Goal: Transaction & Acquisition: Purchase product/service

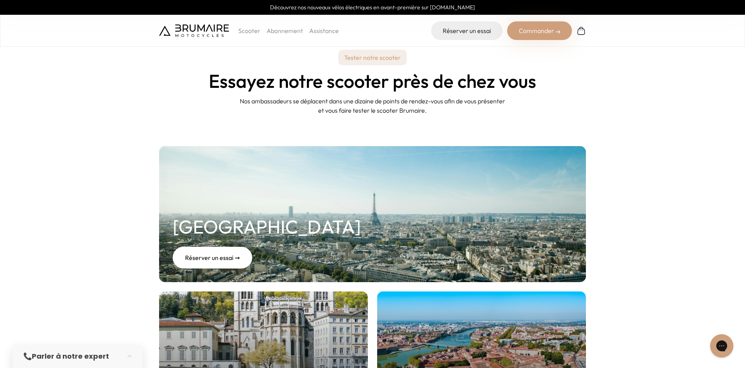
click at [283, 32] on link "Abonnement" at bounding box center [285, 31] width 36 height 8
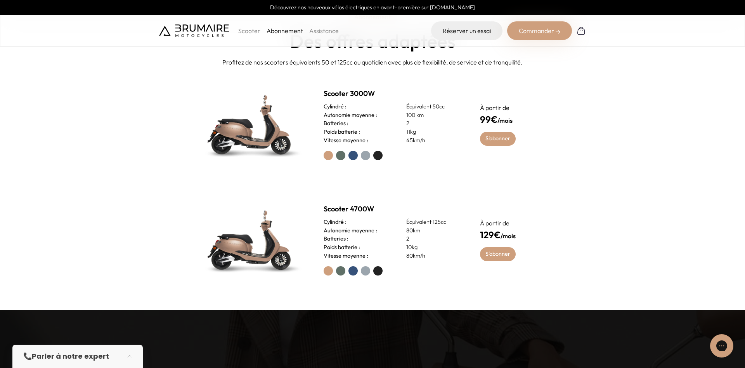
scroll to position [396, 0]
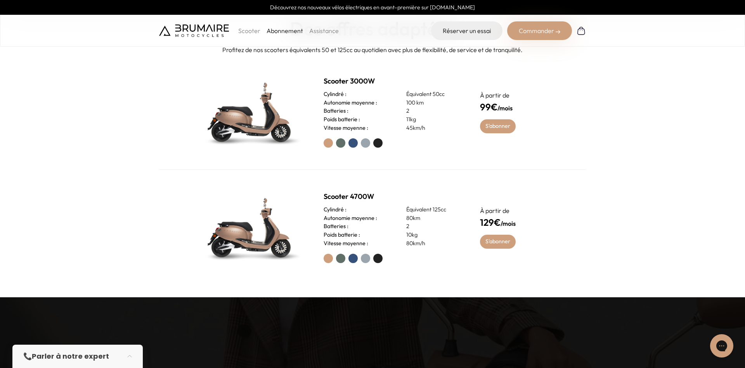
click at [378, 145] on label at bounding box center [377, 142] width 9 height 9
click at [364, 144] on label at bounding box center [365, 142] width 9 height 9
click at [353, 144] on label at bounding box center [353, 142] width 9 height 9
click at [337, 144] on label at bounding box center [340, 142] width 9 height 9
click at [352, 144] on label at bounding box center [353, 142] width 9 height 9
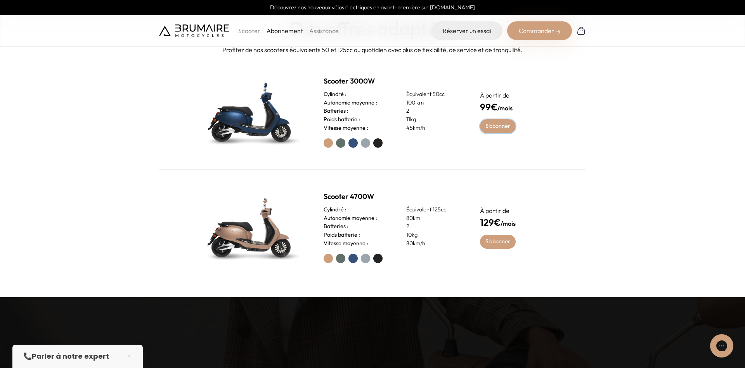
click at [505, 127] on link "S'abonner" at bounding box center [498, 126] width 36 height 14
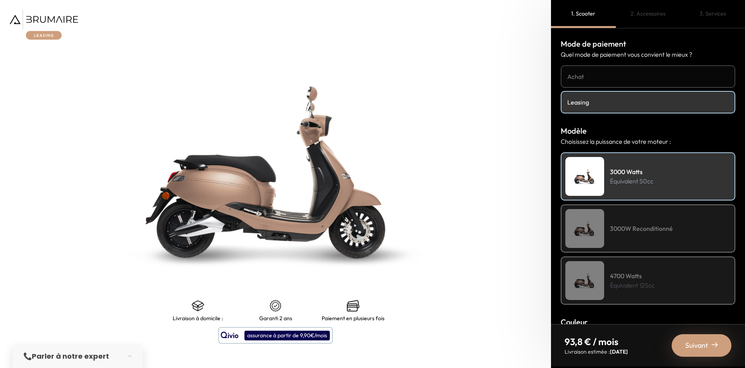
click at [640, 75] on h4 "Achat" at bounding box center [647, 76] width 161 height 9
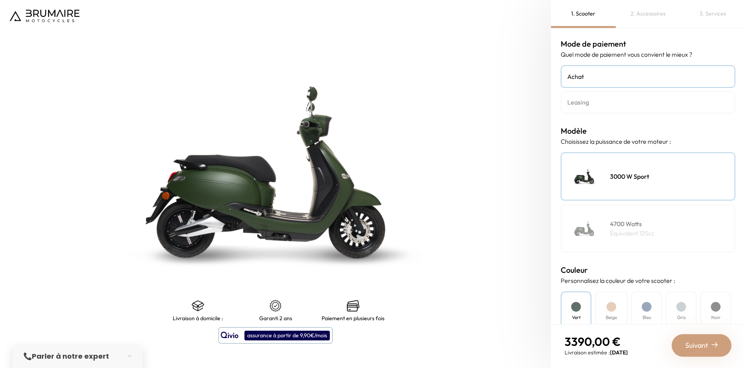
click at [650, 312] on div "Bleu" at bounding box center [647, 311] width 31 height 40
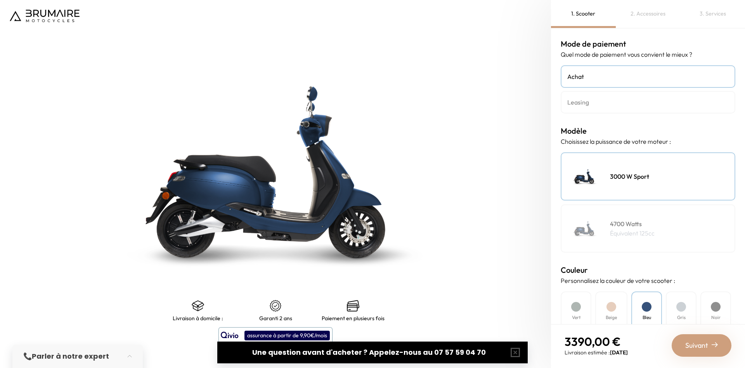
click at [652, 18] on div "2. Accessoires" at bounding box center [648, 14] width 65 height 28
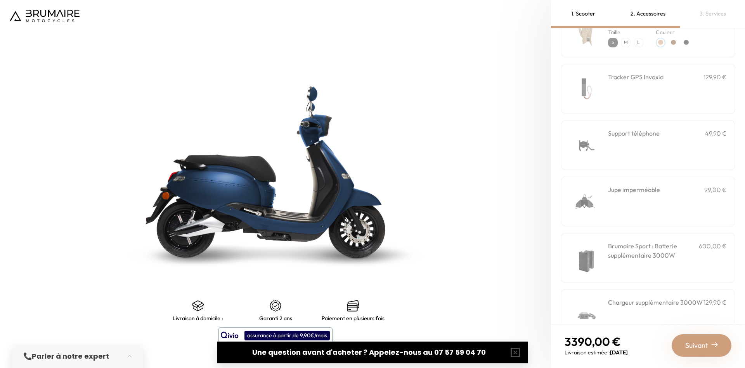
scroll to position [195, 0]
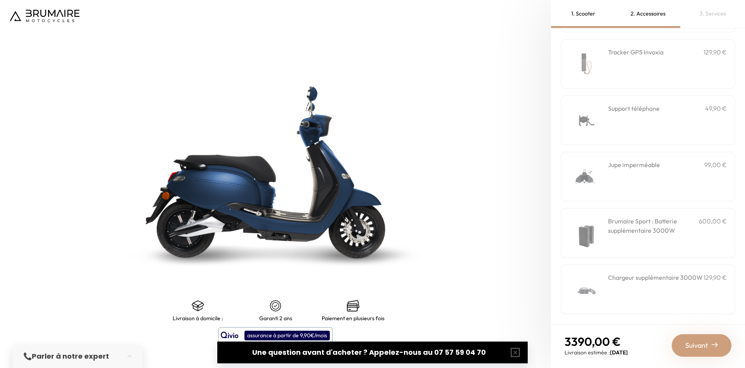
click at [582, 16] on div "1. Scooter" at bounding box center [583, 14] width 65 height 28
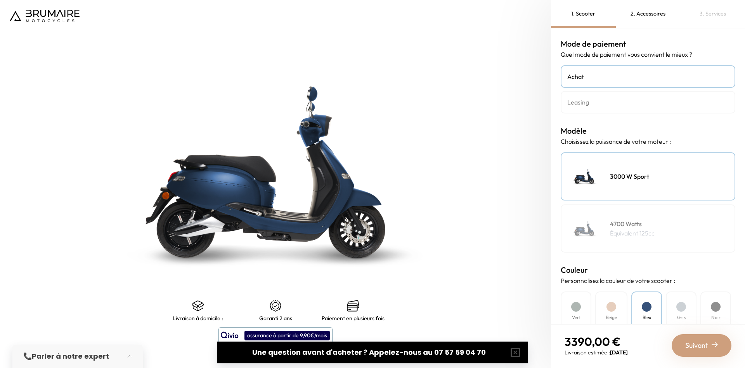
click at [576, 304] on div at bounding box center [576, 307] width 10 height 10
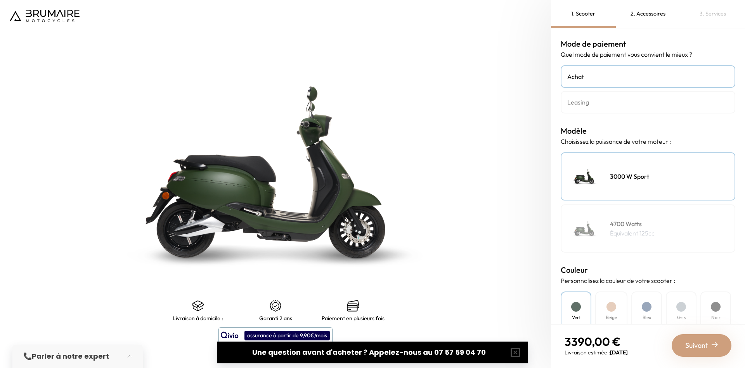
click at [615, 305] on div at bounding box center [612, 307] width 10 height 10
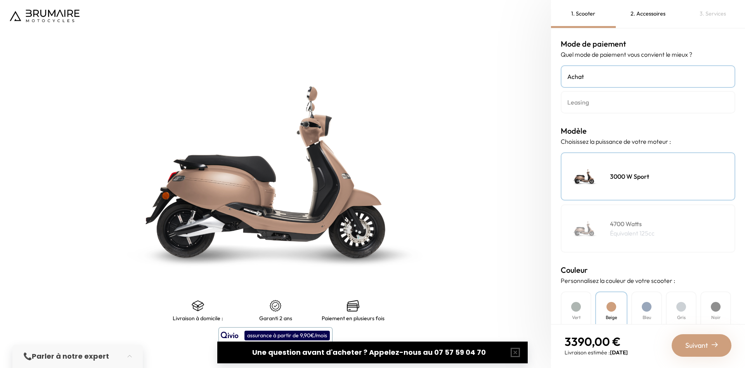
click at [652, 303] on div "Bleu" at bounding box center [647, 311] width 31 height 40
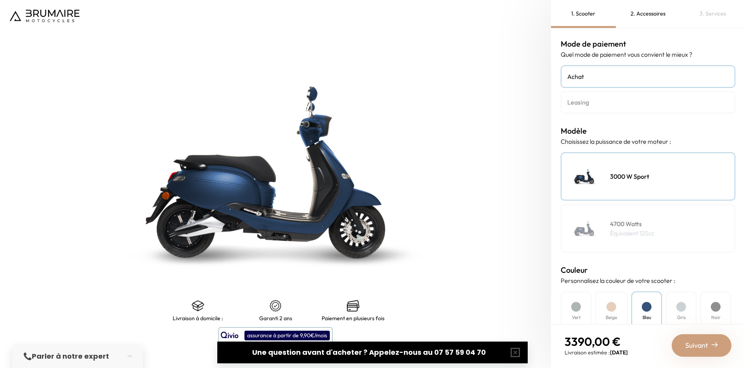
click at [685, 307] on div at bounding box center [682, 307] width 10 height 10
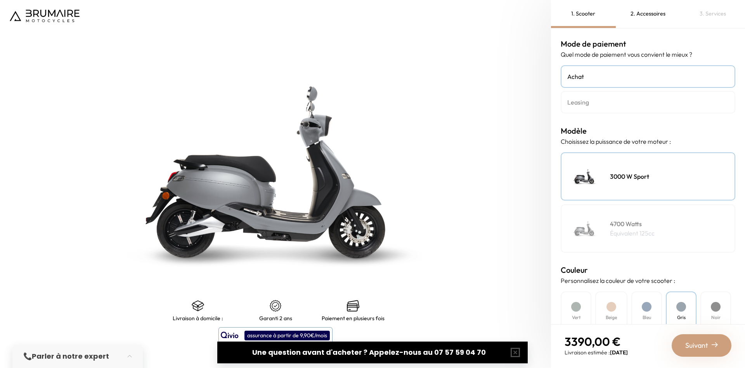
click at [712, 306] on div at bounding box center [716, 307] width 10 height 10
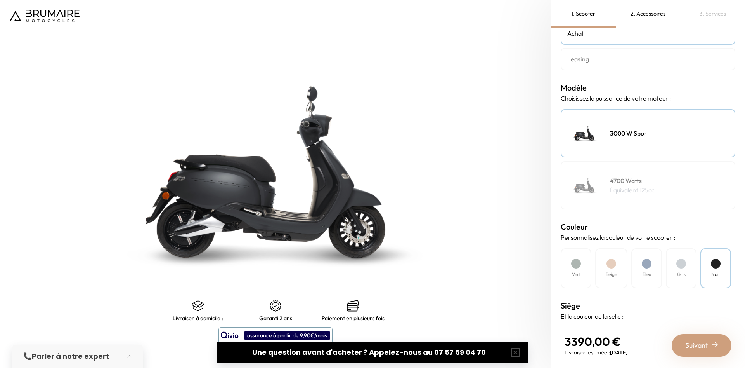
scroll to position [0, 0]
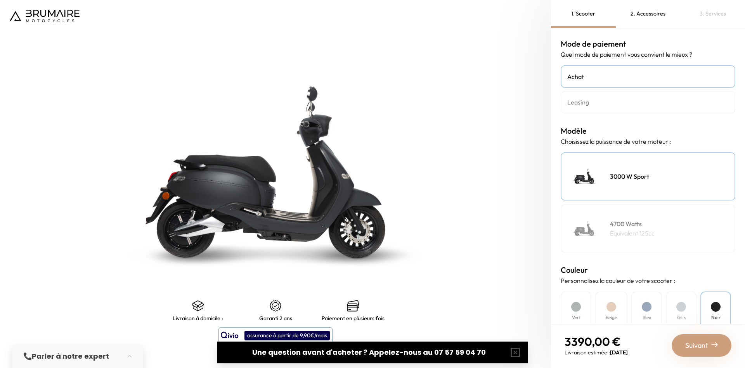
click at [663, 10] on div "2. Accessoires" at bounding box center [648, 14] width 65 height 28
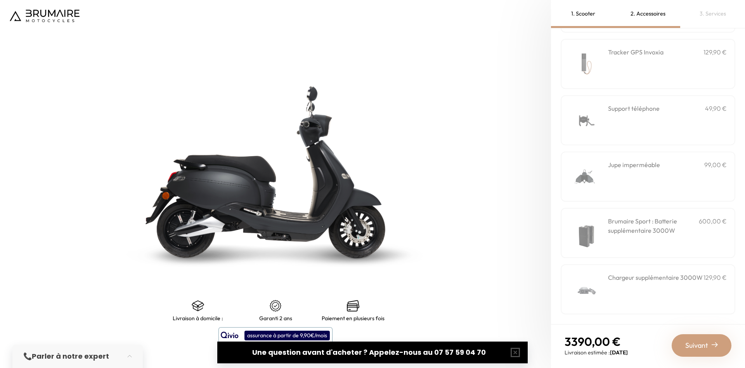
click at [688, 232] on h3 "Brumaire Sport : Batterie supplémentaire 3000W" at bounding box center [653, 225] width 91 height 19
click at [708, 344] on span "Suivant" at bounding box center [696, 345] width 23 height 11
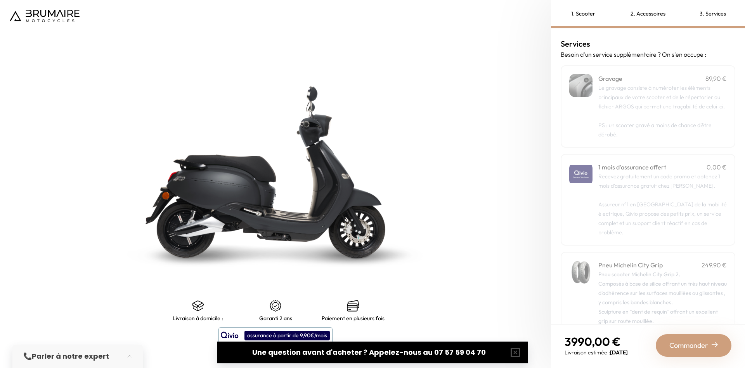
click at [651, 13] on div "2. Accessoires" at bounding box center [648, 14] width 65 height 28
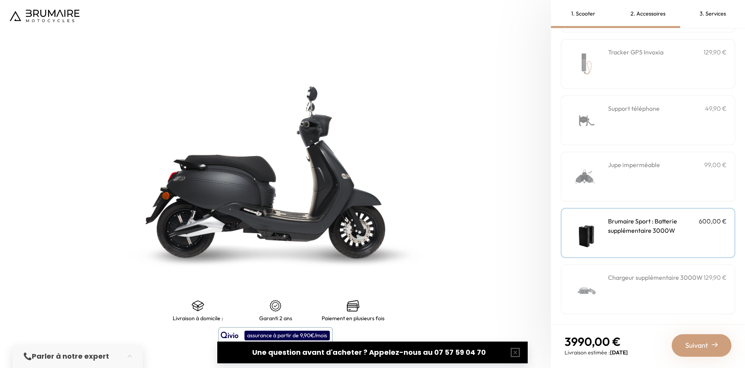
click at [716, 6] on div "3. Services" at bounding box center [712, 14] width 65 height 28
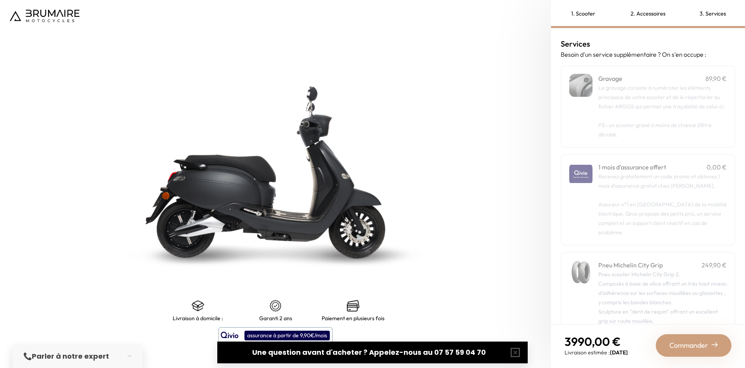
scroll to position [57, 0]
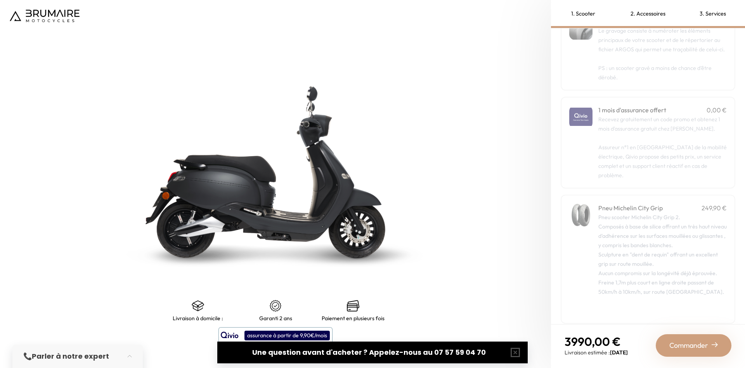
click at [703, 139] on p "Recevez gratuitement un code promo et obtenez 1 mois d'assurance gratuit chez Q…" at bounding box center [663, 147] width 128 height 65
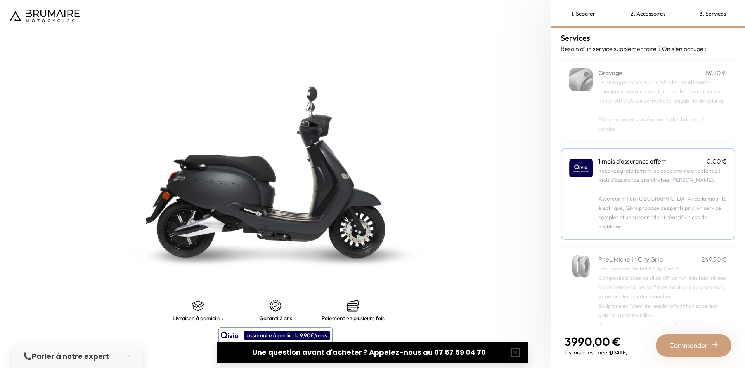
scroll to position [0, 0]
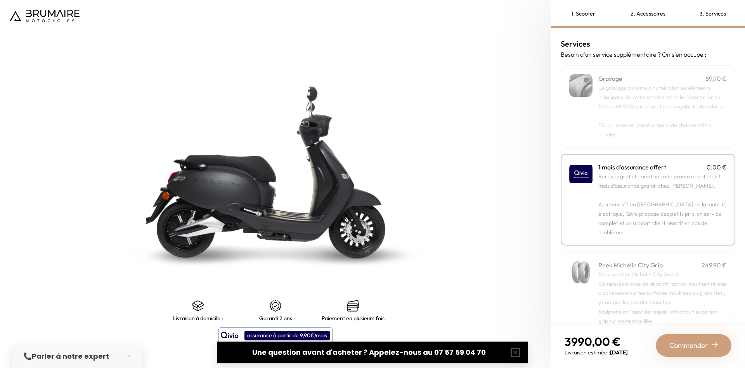
click at [687, 100] on span "Le gravage consiste à numéroter les éléments principaux de votre scooter et de …" at bounding box center [662, 97] width 127 height 26
click at [703, 347] on span "Commander" at bounding box center [689, 345] width 39 height 11
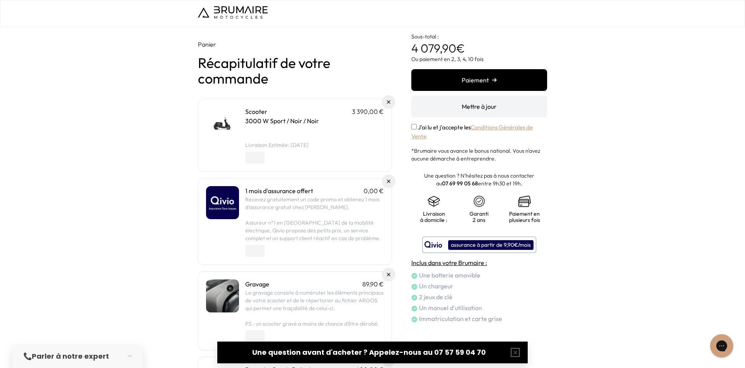
click at [647, 252] on div "Panier Récapitulatif de votre commande Scooter 3 390,00 € 3000 W Sport / Noir /…" at bounding box center [372, 247] width 745 height 441
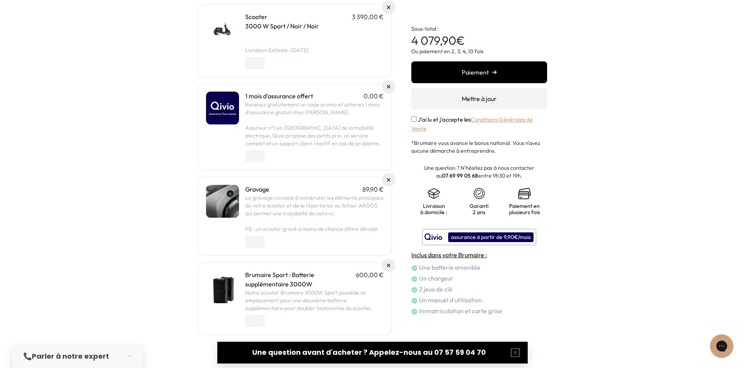
scroll to position [101, 0]
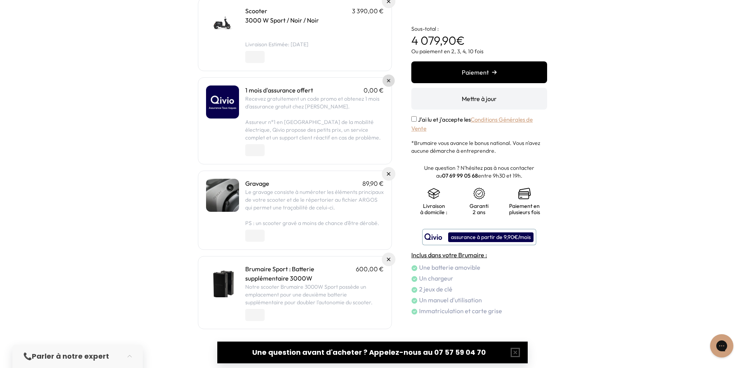
click at [389, 82] on img at bounding box center [388, 80] width 3 height 3
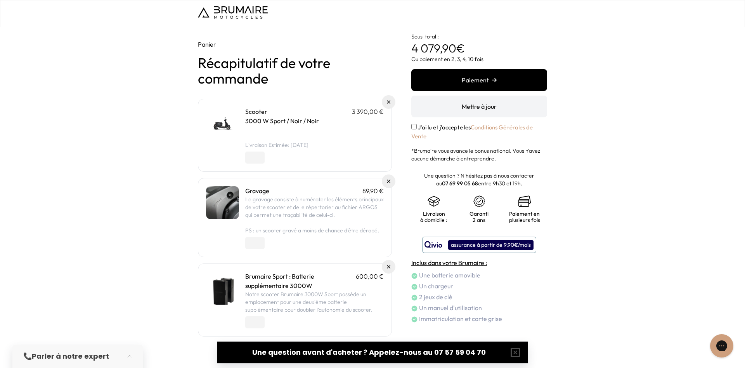
click at [475, 110] on button "Mettre à jour" at bounding box center [479, 106] width 136 height 22
click at [516, 83] on button "Paiement" at bounding box center [479, 80] width 136 height 22
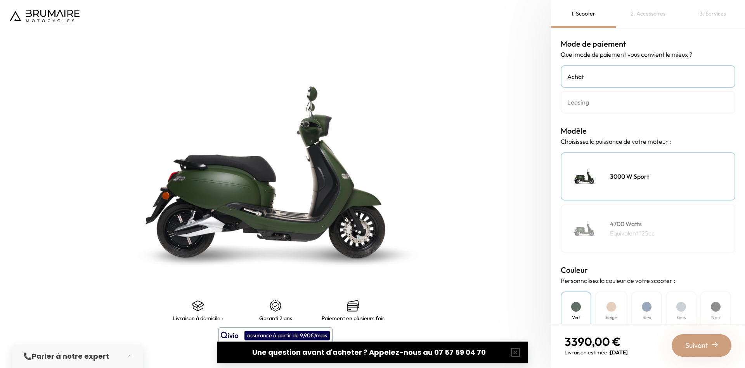
scroll to position [195, 0]
click at [722, 309] on div "Noir" at bounding box center [716, 311] width 31 height 40
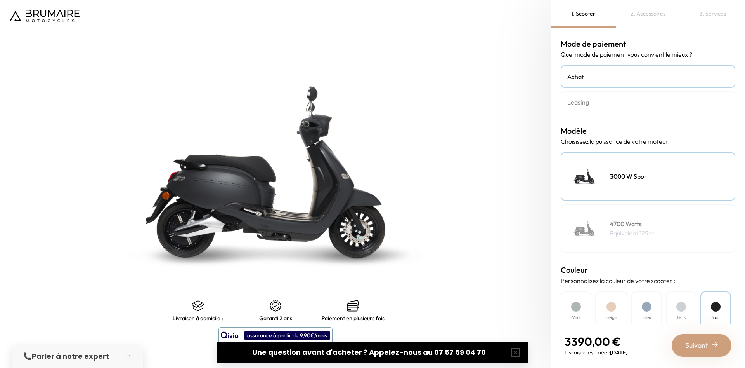
click at [652, 102] on h4 "Leasing" at bounding box center [647, 101] width 161 height 9
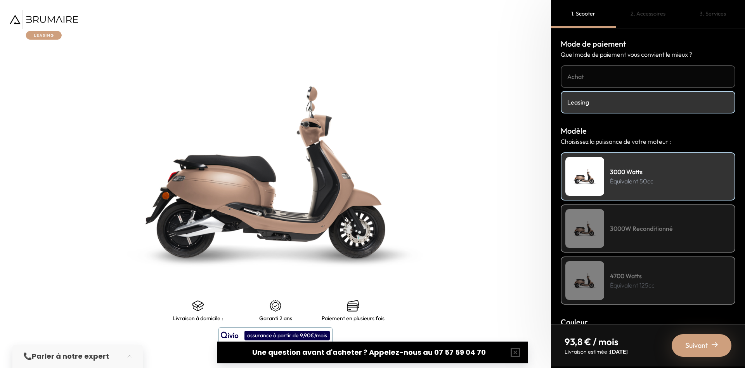
scroll to position [205, 0]
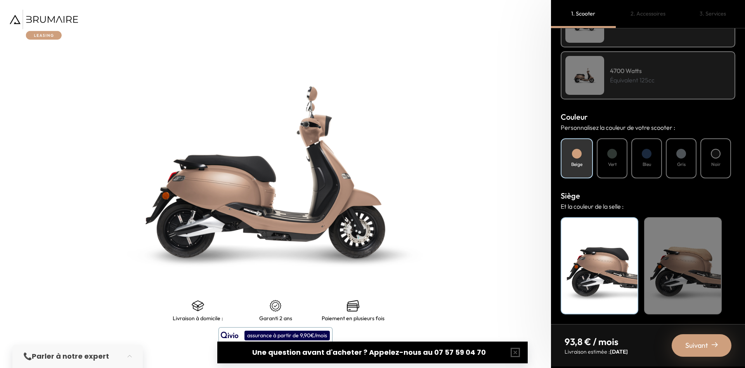
click at [721, 170] on div "Noir" at bounding box center [716, 158] width 31 height 40
click at [711, 351] on div "Suivant" at bounding box center [702, 345] width 60 height 23
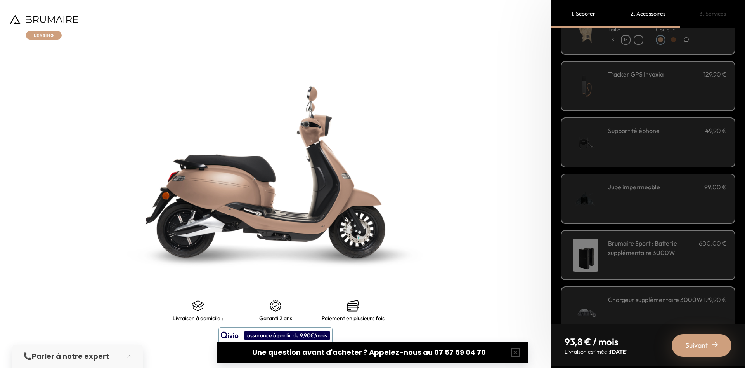
scroll to position [195, 0]
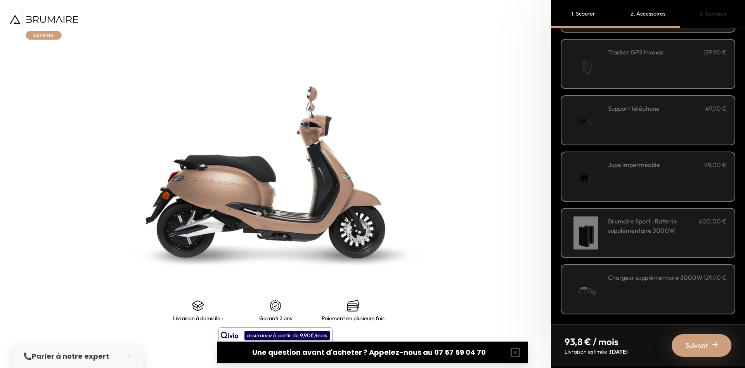
click at [687, 222] on h3 "Brumaire Sport : Batterie supplémentaire 3000W" at bounding box center [653, 225] width 91 height 19
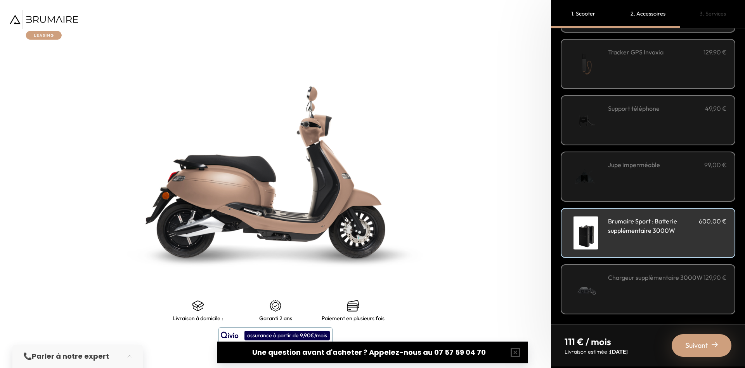
scroll to position [0, 0]
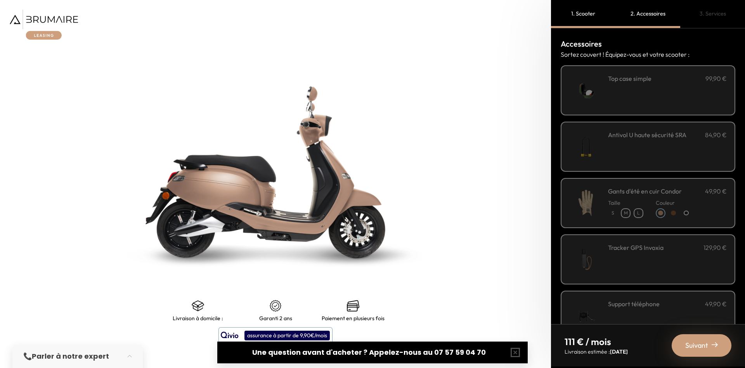
click at [702, 341] on span "Suivant" at bounding box center [696, 345] width 23 height 11
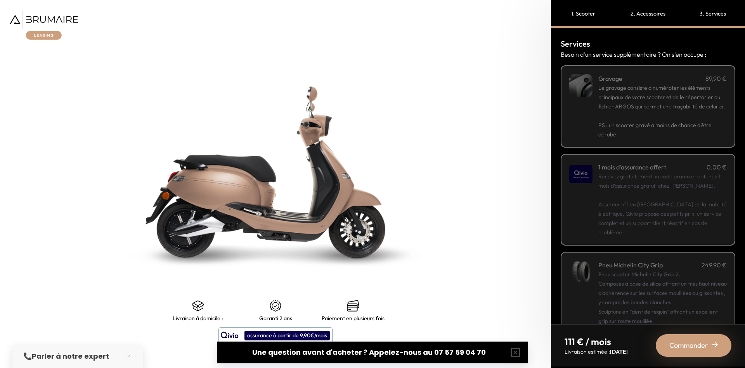
click at [684, 111] on p "Le gravage consiste à numéroter les éléments principaux de votre scooter et de …" at bounding box center [663, 97] width 128 height 28
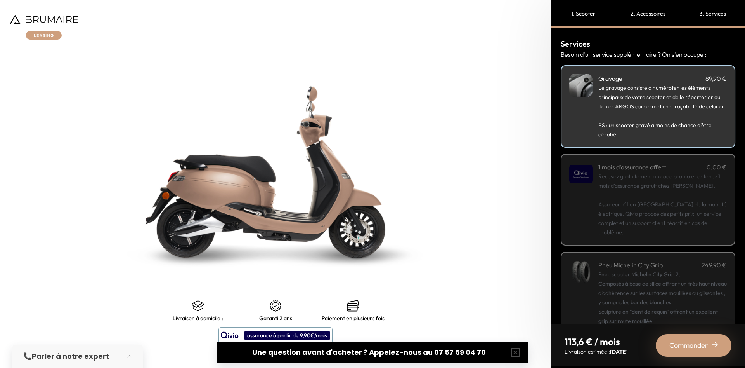
scroll to position [57, 0]
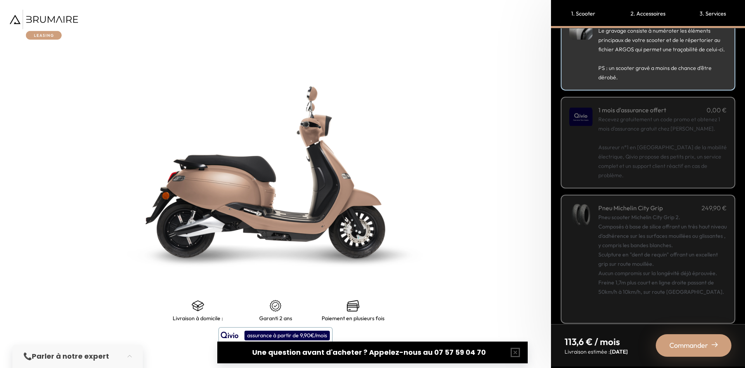
click at [708, 350] on div "Commander" at bounding box center [694, 345] width 76 height 23
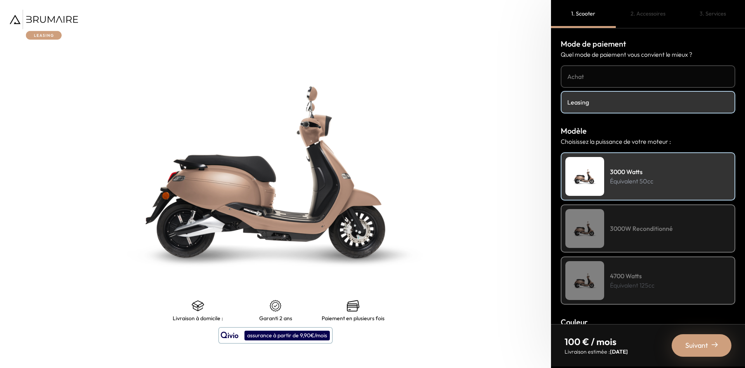
scroll to position [57, 0]
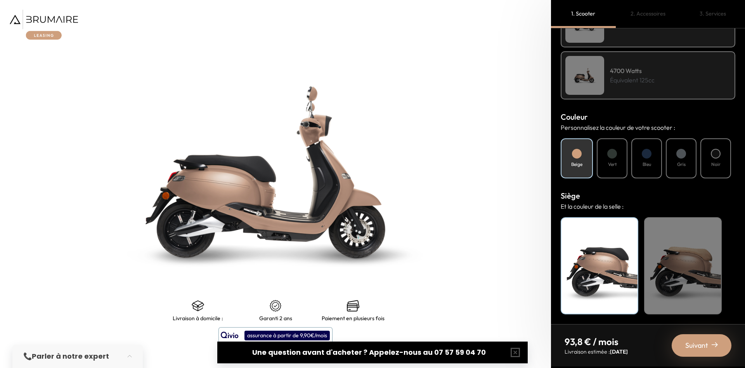
click at [38, 20] on img at bounding box center [44, 25] width 68 height 30
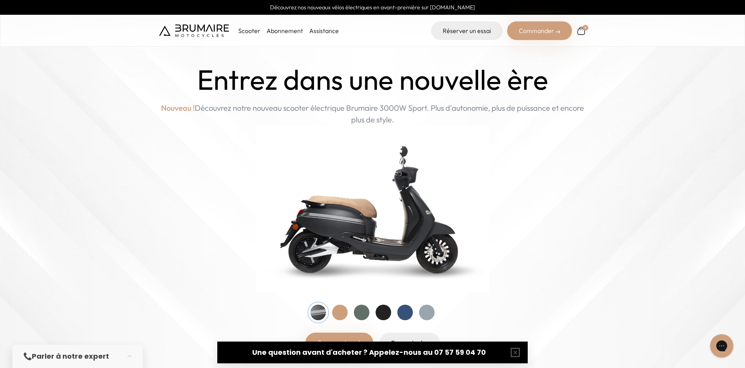
click at [583, 31] on img at bounding box center [581, 30] width 9 height 9
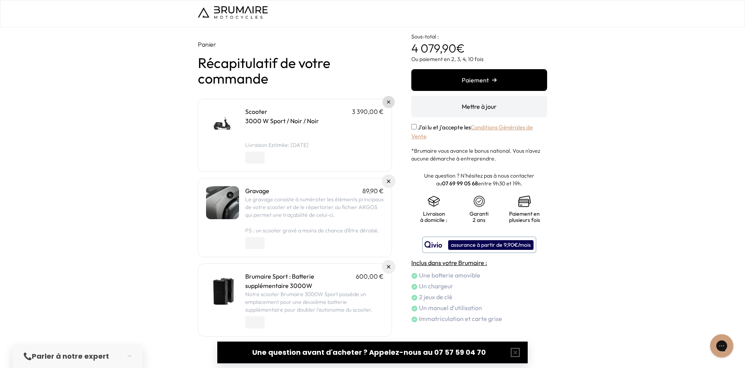
click at [390, 102] on link at bounding box center [389, 102] width 12 height 12
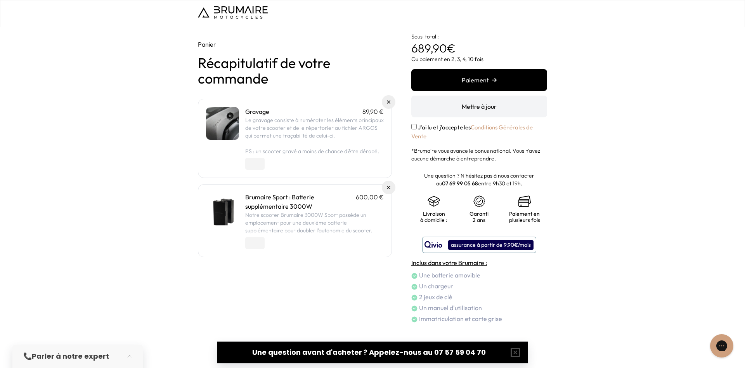
click at [390, 102] on link at bounding box center [389, 102] width 14 height 14
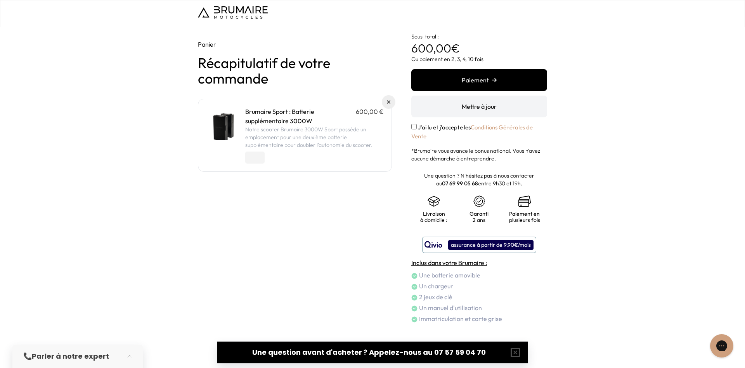
click at [390, 102] on link at bounding box center [389, 102] width 14 height 14
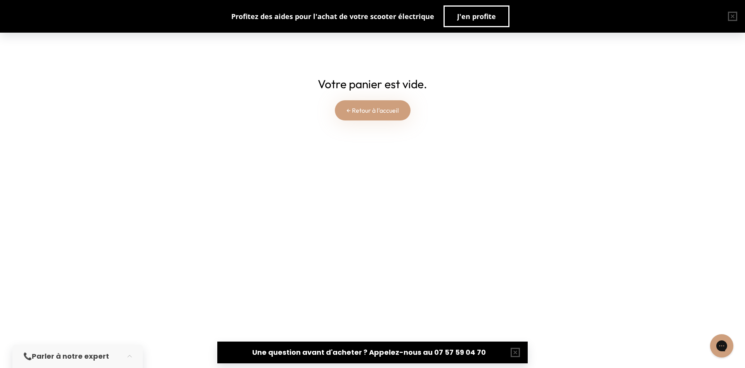
click at [380, 115] on link "← Retour à l'accueil" at bounding box center [373, 110] width 76 height 20
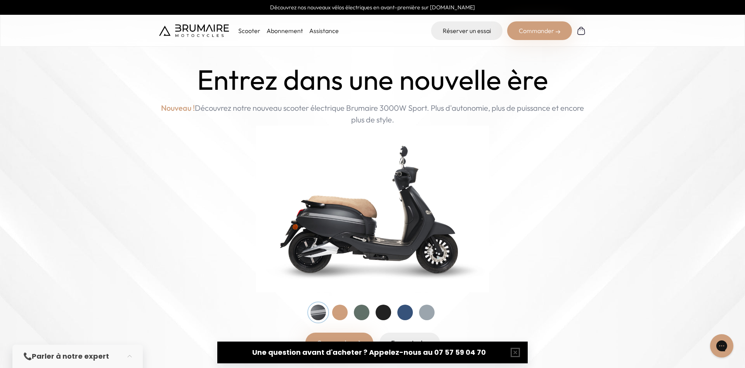
click at [341, 129] on img at bounding box center [372, 208] width 233 height 167
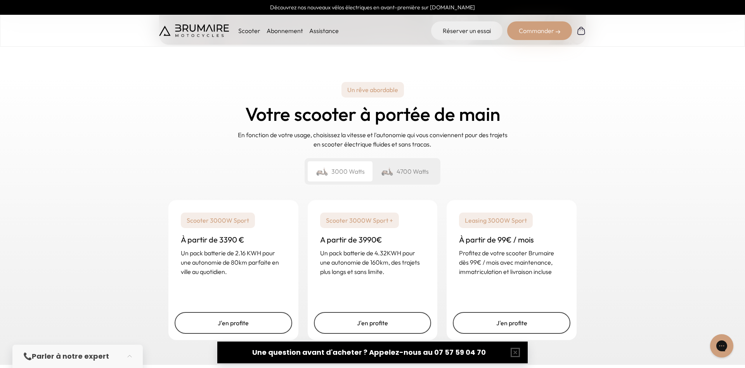
scroll to position [1109, 0]
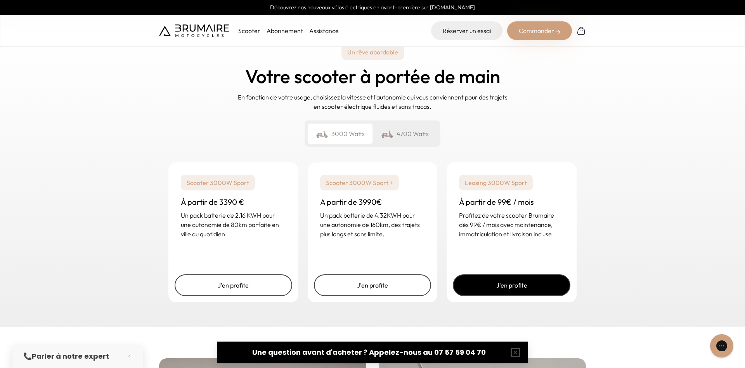
click at [523, 280] on link "J'en profite" at bounding box center [512, 285] width 118 height 22
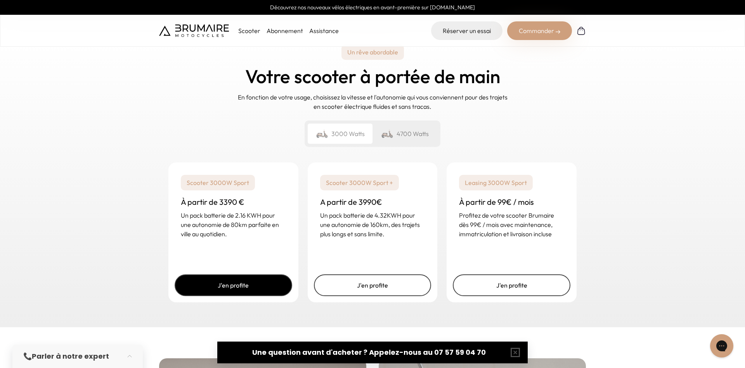
click at [251, 282] on link "J'en profite" at bounding box center [234, 285] width 118 height 22
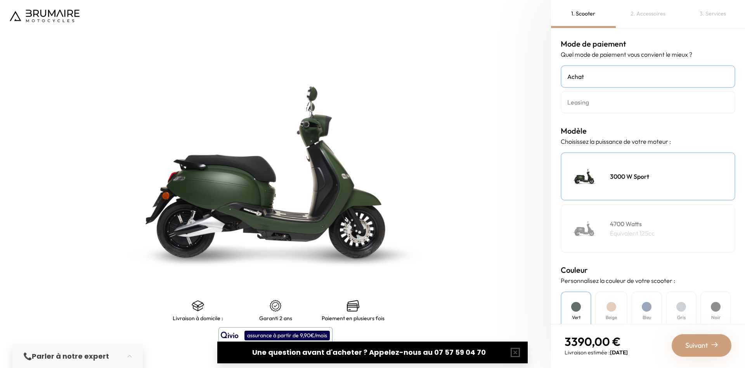
click at [715, 307] on div at bounding box center [716, 307] width 10 height 10
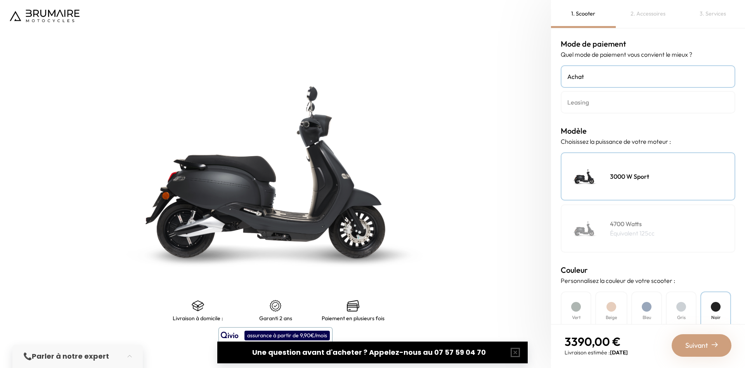
click at [712, 350] on div "Suivant" at bounding box center [702, 345] width 60 height 23
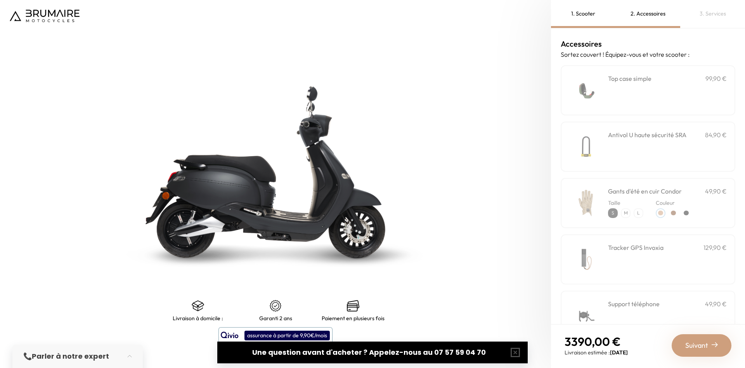
click at [702, 344] on span "Suivant" at bounding box center [696, 345] width 23 height 11
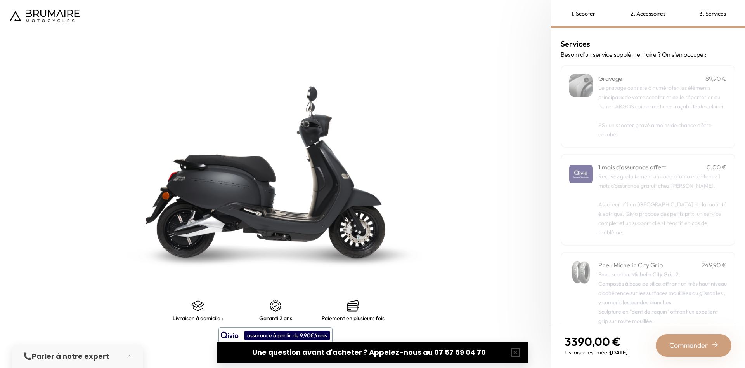
click at [670, 117] on p "PS : un scooter gravé a moins de chance d’être dérobé." at bounding box center [663, 125] width 128 height 28
click at [698, 342] on span "Commander" at bounding box center [689, 345] width 39 height 11
